Goal: Transaction & Acquisition: Register for event/course

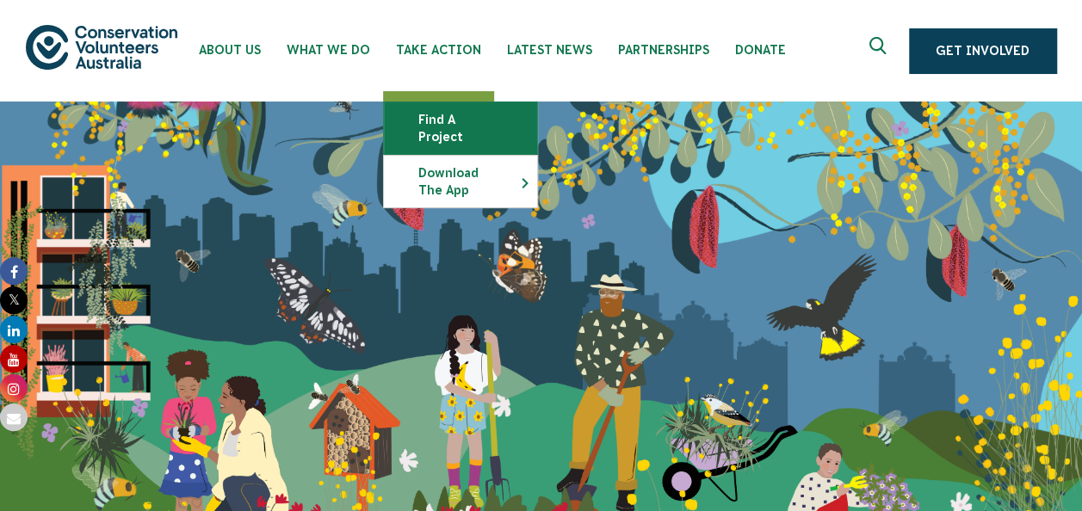
click at [446, 110] on link "Find a project" at bounding box center [460, 128] width 153 height 52
click at [468, 109] on link "Find a project" at bounding box center [460, 128] width 153 height 52
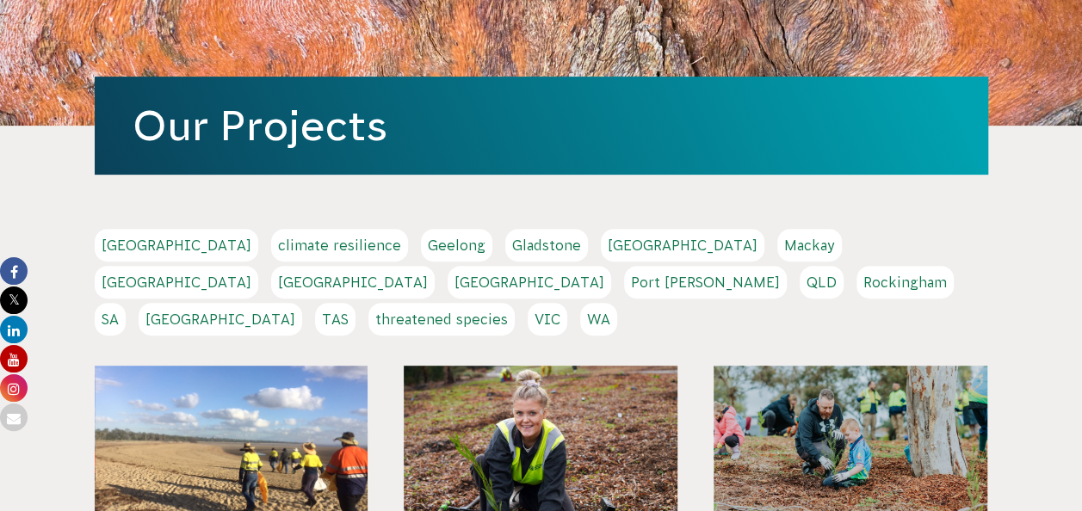
scroll to position [431, 0]
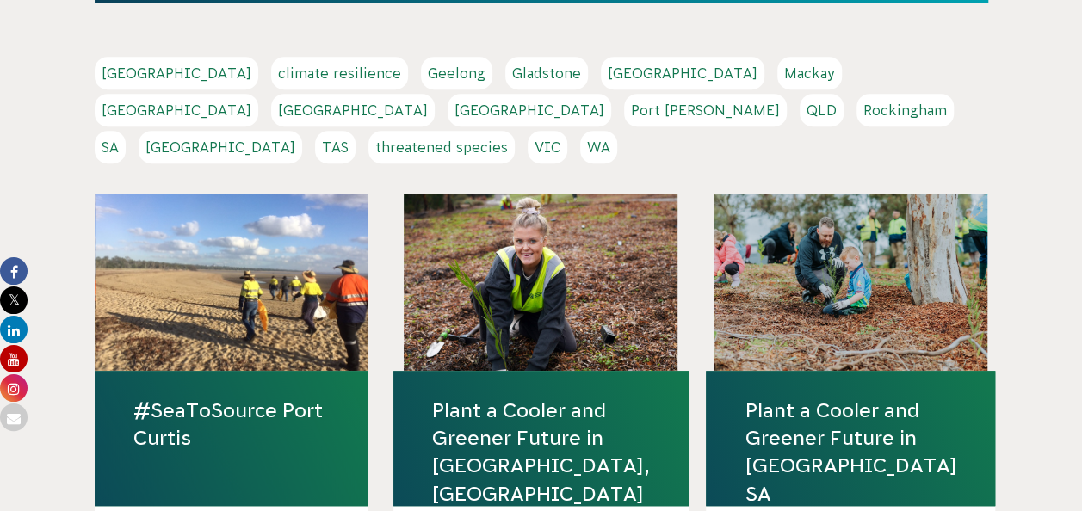
click at [567, 131] on link "VIC" at bounding box center [548, 147] width 40 height 33
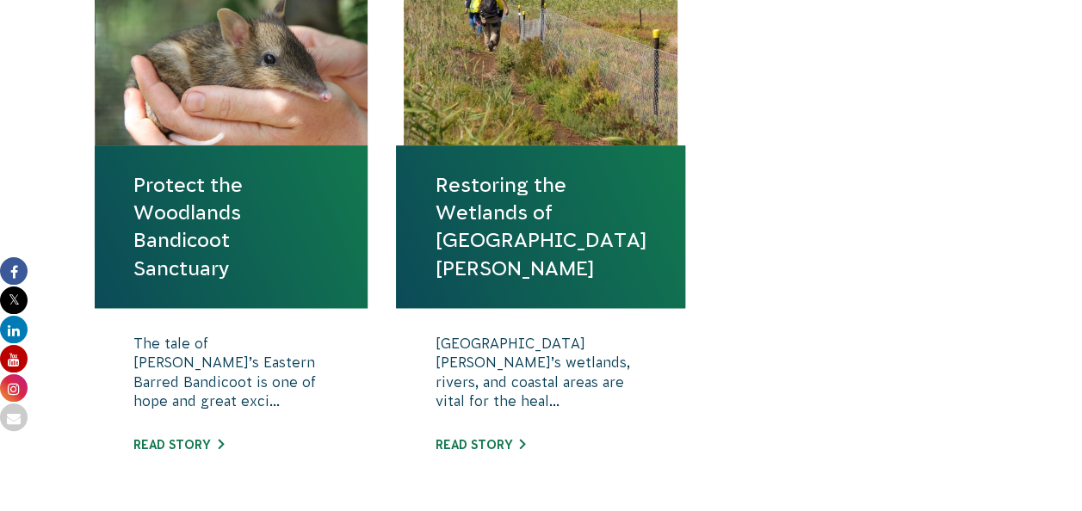
scroll to position [775, 0]
